Goal: Task Accomplishment & Management: Use online tool/utility

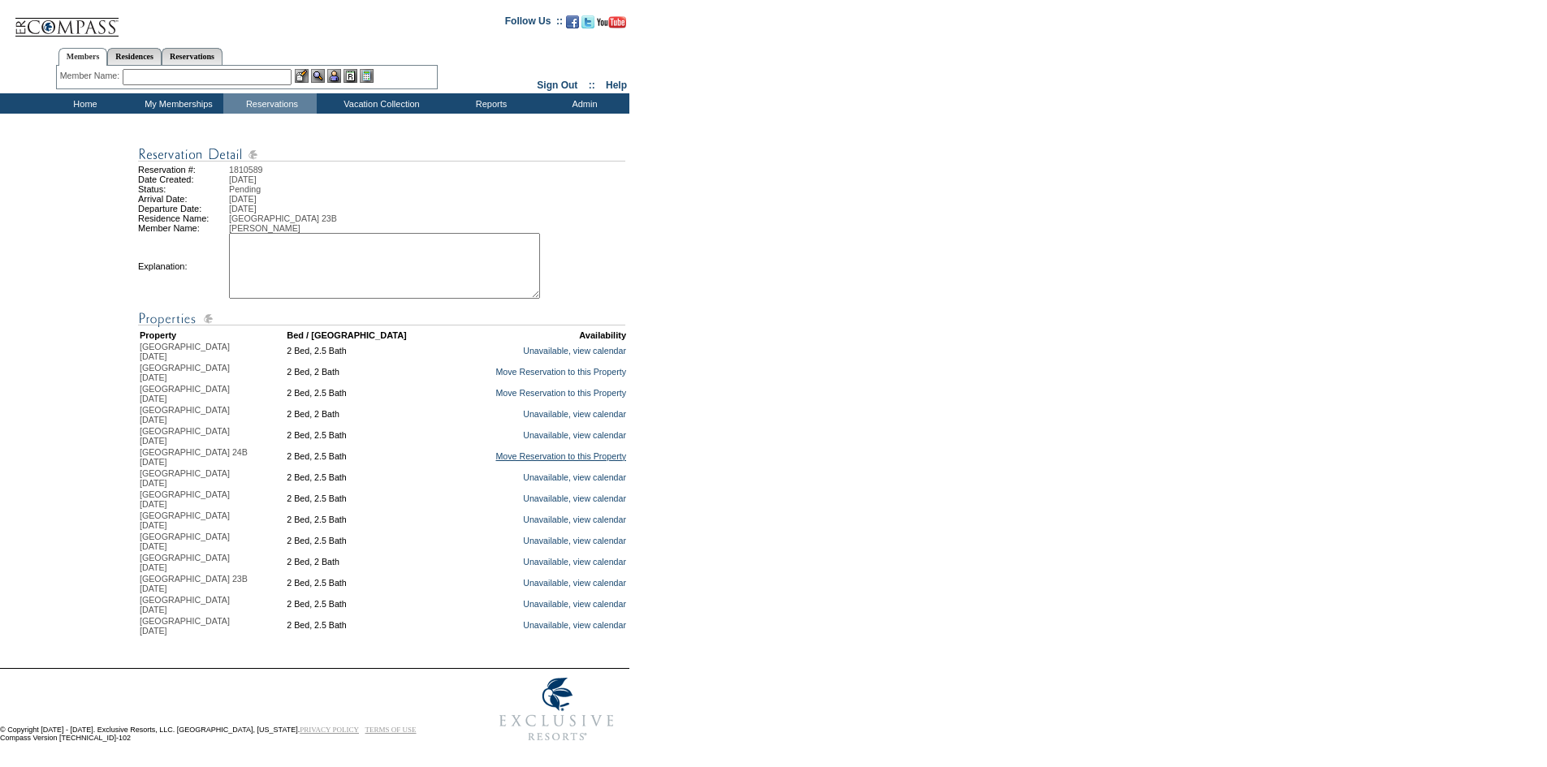
click at [547, 461] on link "Move Reservation to this Property" at bounding box center [560, 456] width 131 height 10
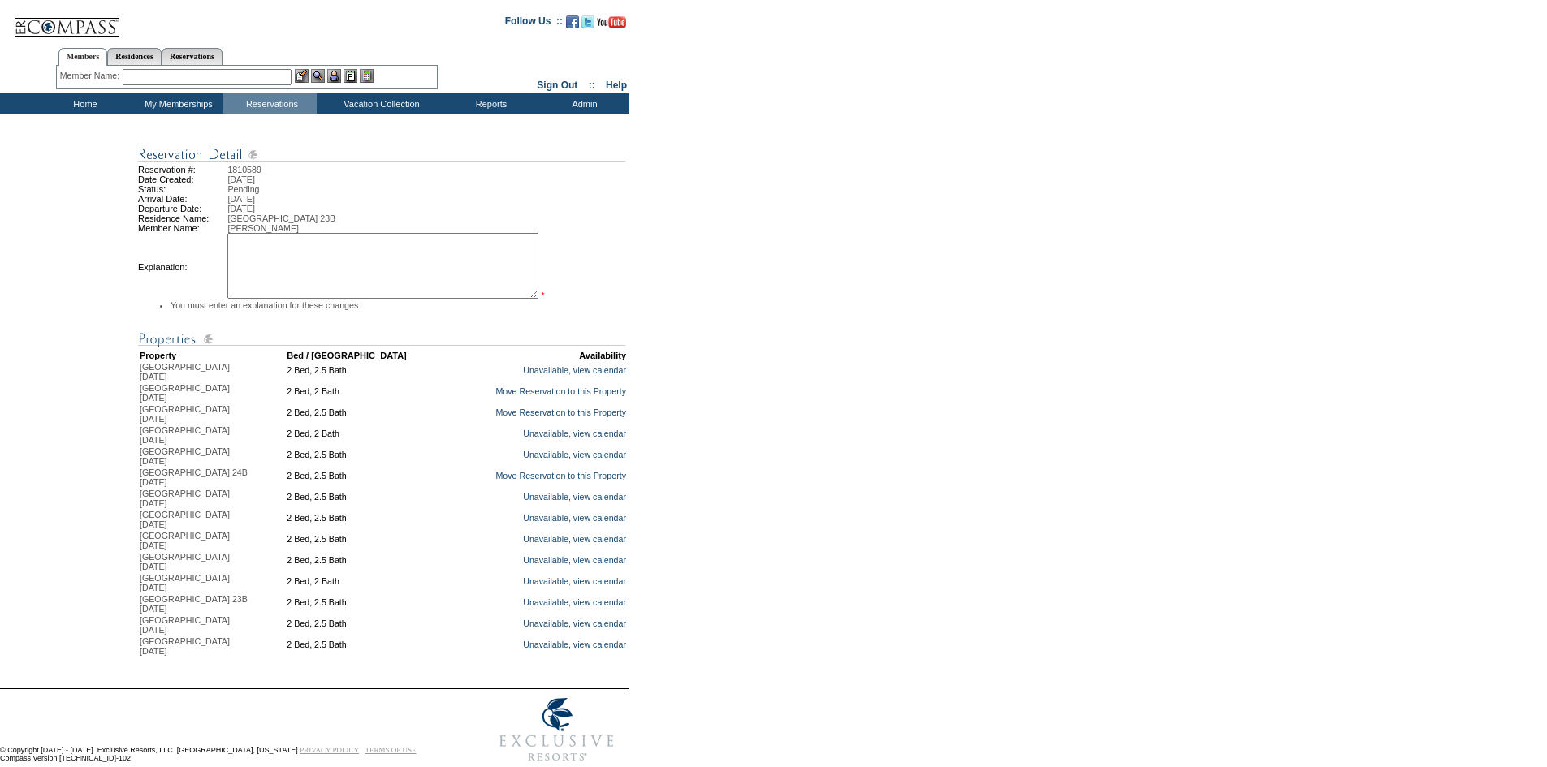
click at [398, 248] on textarea at bounding box center [382, 266] width 311 height 66
type textarea "Putting near other unit"
click at [564, 481] on link "Move Reservation to this Property" at bounding box center [560, 476] width 131 height 10
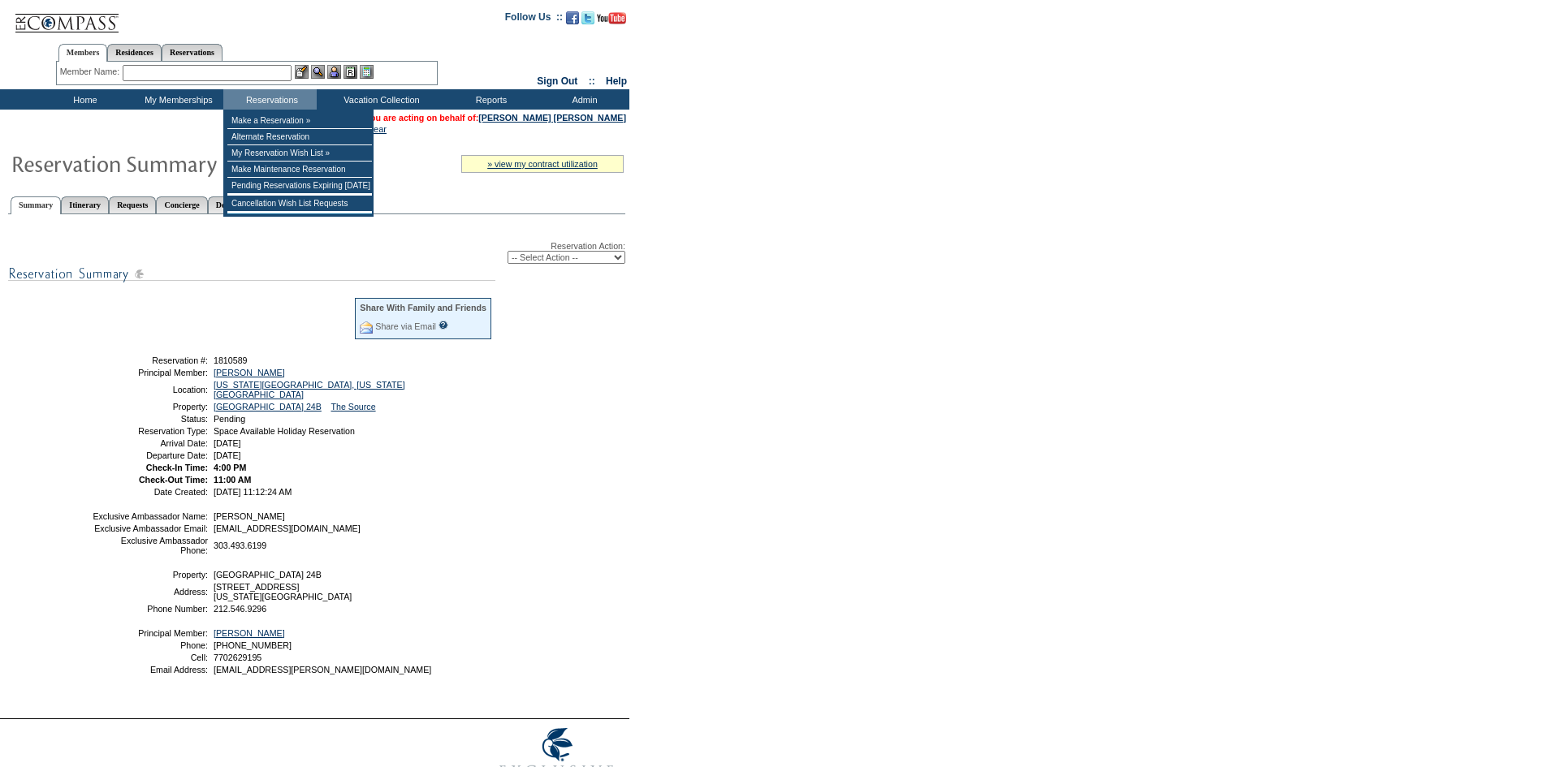
click at [99, 17] on img at bounding box center [67, 16] width 106 height 33
